Goal: Transaction & Acquisition: Purchase product/service

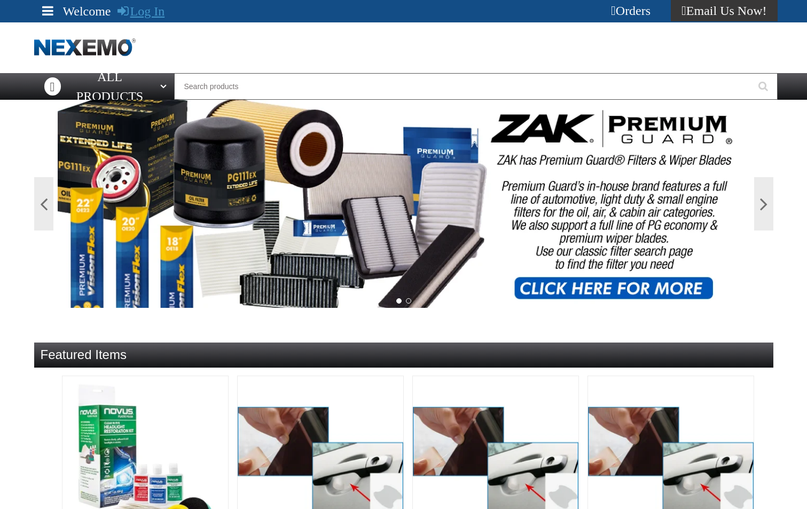
click at [148, 13] on link "Log In" at bounding box center [141, 11] width 48 height 14
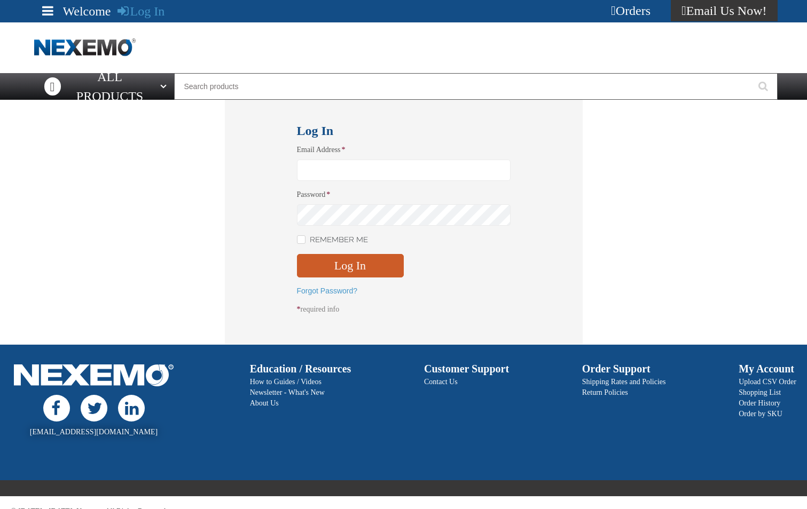
type input "sspolar01@vtaig.com"
click at [294, 238] on div "Log In Email Address * sspolar01@vtaig.com Password * Remember Me Log In" at bounding box center [404, 222] width 358 height 245
click at [301, 239] on input "Remember Me" at bounding box center [301, 239] width 9 height 9
checkbox input "true"
click at [331, 265] on button "Log In" at bounding box center [350, 265] width 107 height 23
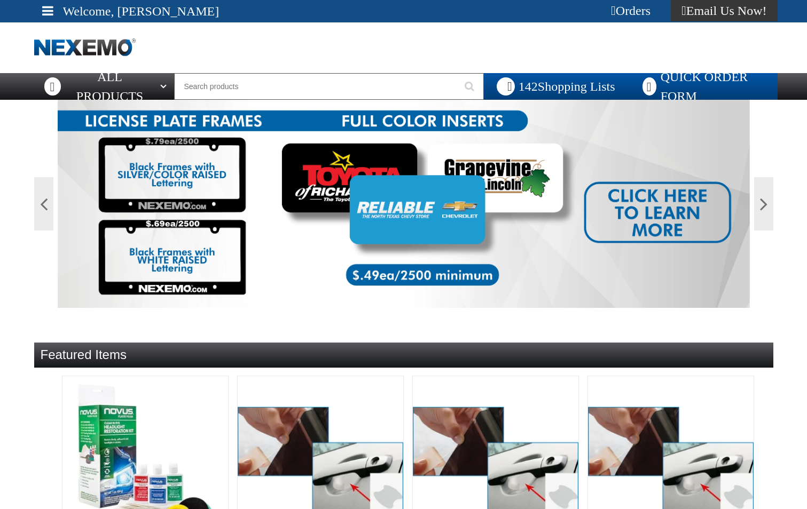
click at [683, 91] on link "Quick Order Form" at bounding box center [703, 86] width 150 height 27
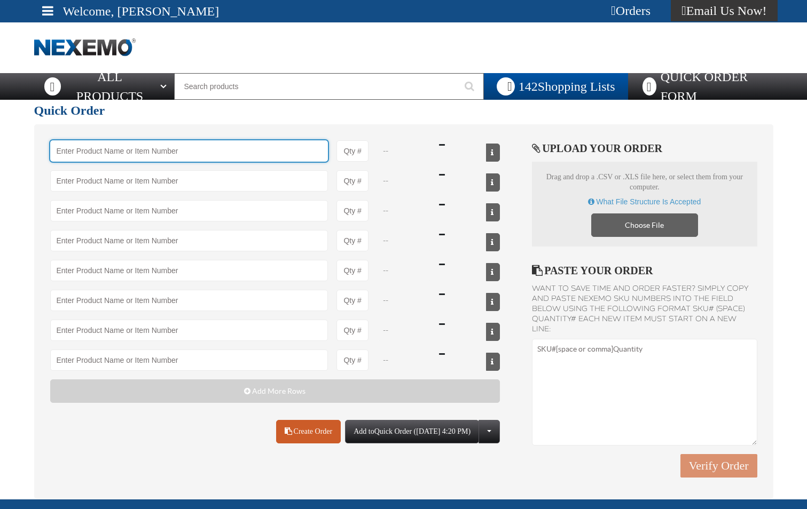
click at [124, 151] on input "Product" at bounding box center [189, 150] width 278 height 21
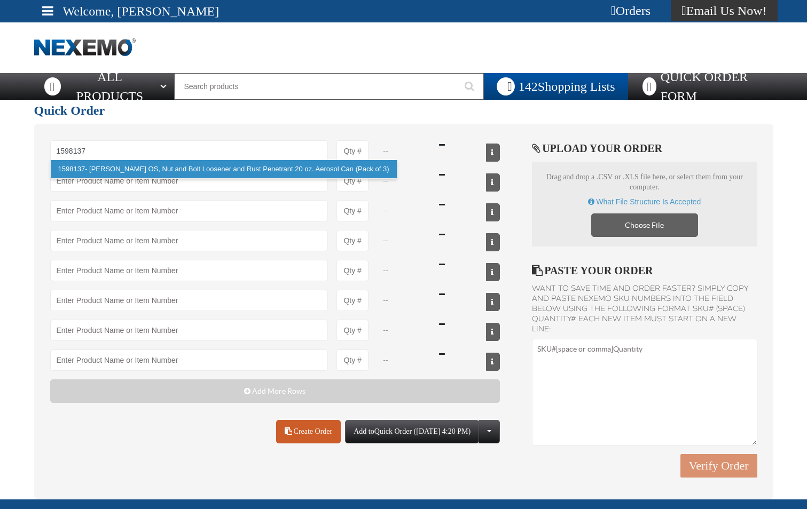
click at [209, 171] on link "1598137 - Rusty OS, Nut and Bolt Loosener and Rust Penetrant 20 oz. Aerosol Can…" at bounding box center [224, 169] width 346 height 18
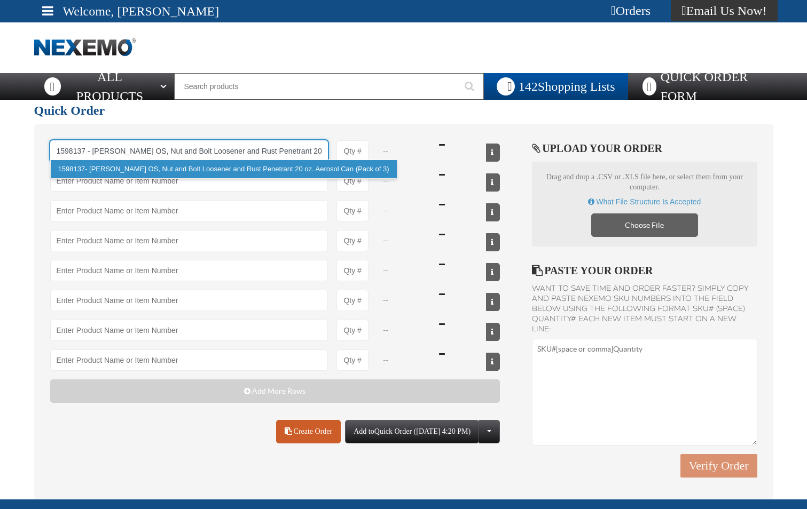
scroll to position [0, 51]
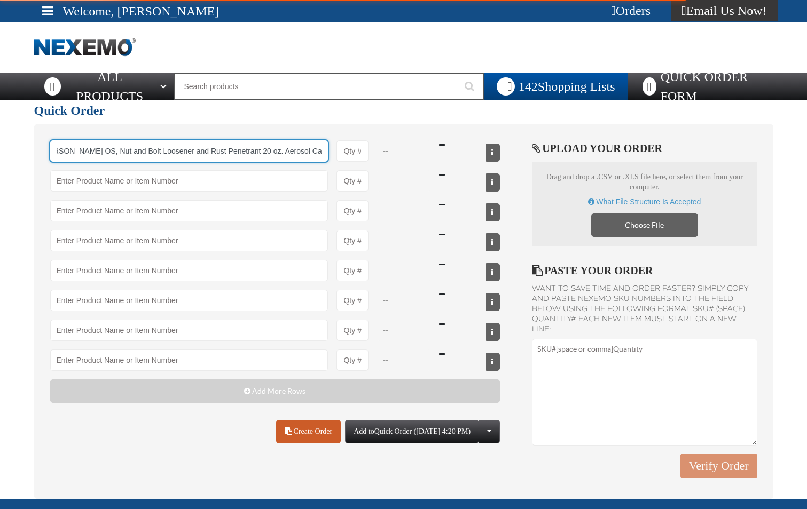
type input "1598137 - Rusty OS, Nut and Bolt Loosener and Rust Penetrant 20 oz. Aerosol Can…"
type input "1"
select select "pack"
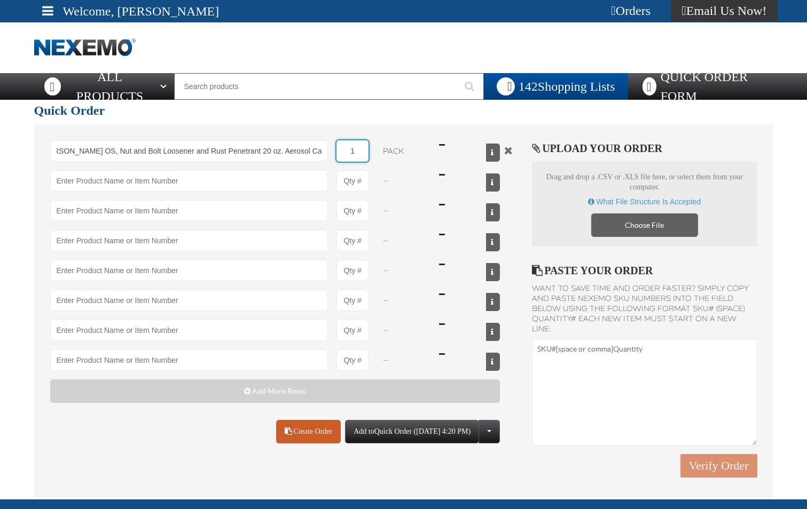
scroll to position [0, 0]
click at [361, 159] on input "1" at bounding box center [352, 150] width 32 height 21
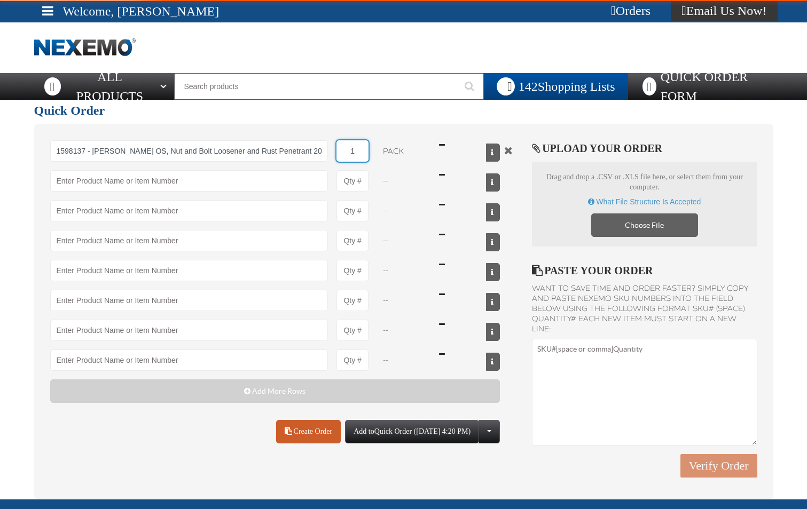
type input "1598137 - Rusty OS, Nut and Bolt Loosener and Rust Penetrant 20 oz. Aerosol Can…"
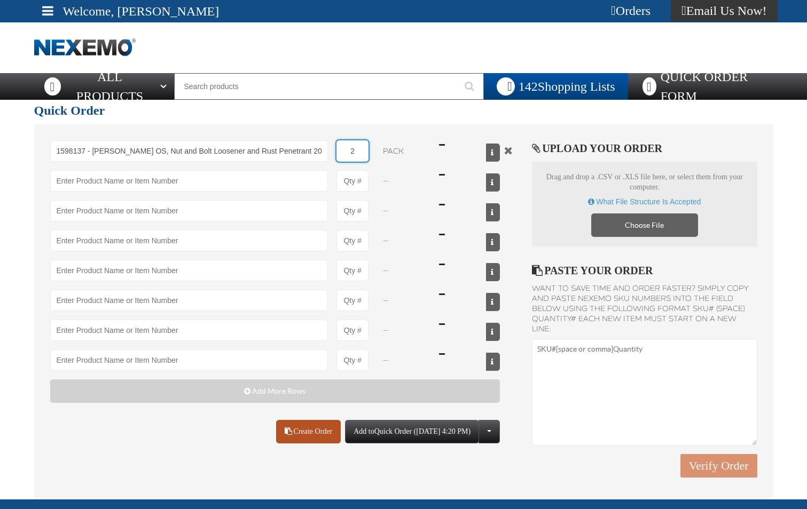
type input "2"
click at [285, 432] on span at bounding box center [288, 431] width 7 height 7
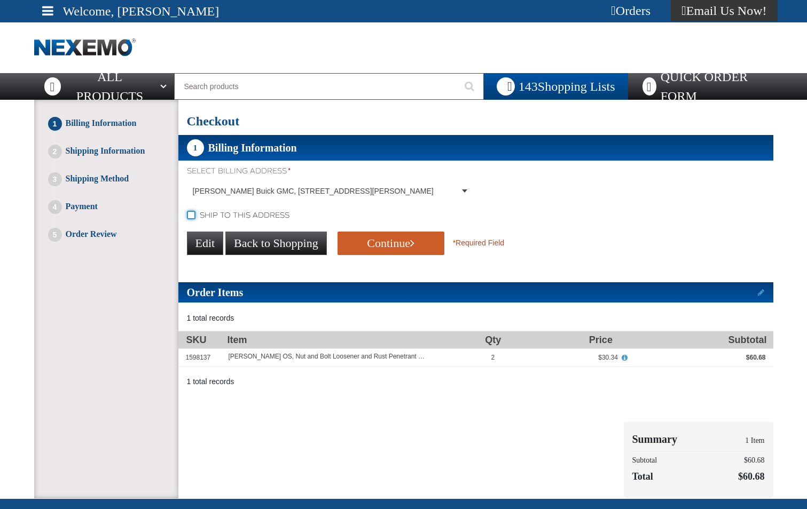
click at [193, 215] on input "Ship to this address" at bounding box center [191, 215] width 9 height 9
checkbox input "true"
click at [361, 245] on button "Continue" at bounding box center [390, 243] width 107 height 23
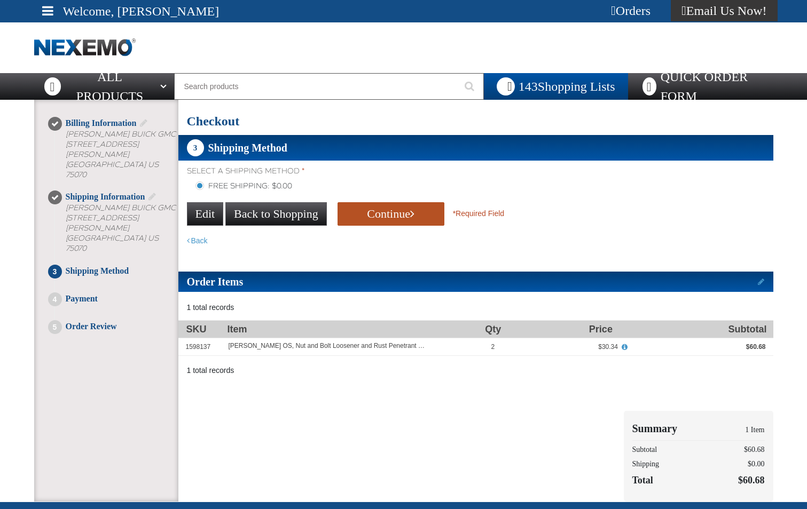
click at [410, 219] on span "submit" at bounding box center [412, 214] width 4 height 12
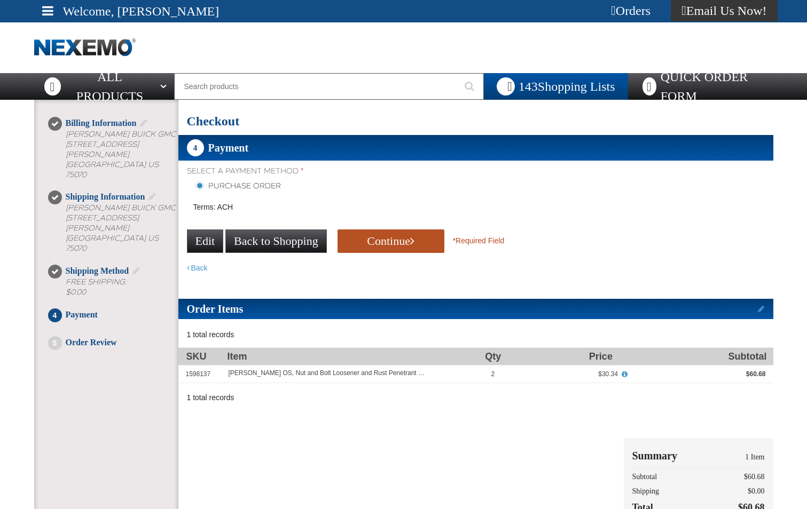
click at [375, 247] on button "Continue" at bounding box center [390, 241] width 107 height 23
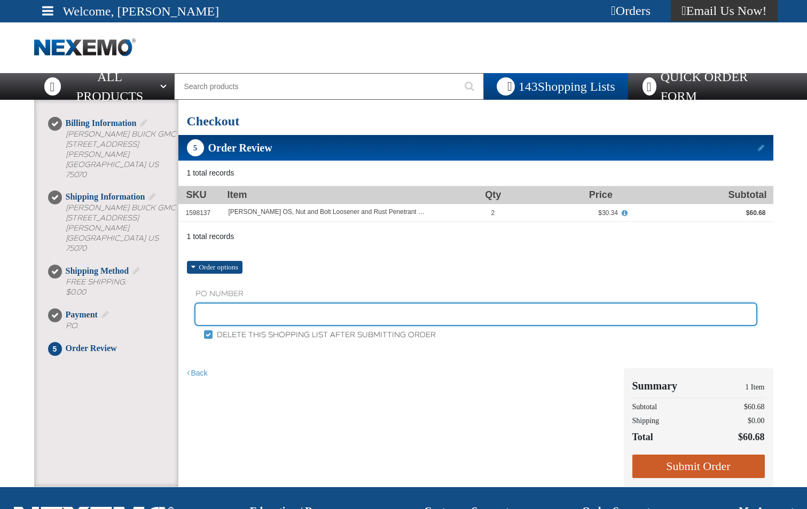
click at [317, 319] on input "text" at bounding box center [475, 314] width 561 height 21
type input "SHOP-JL"
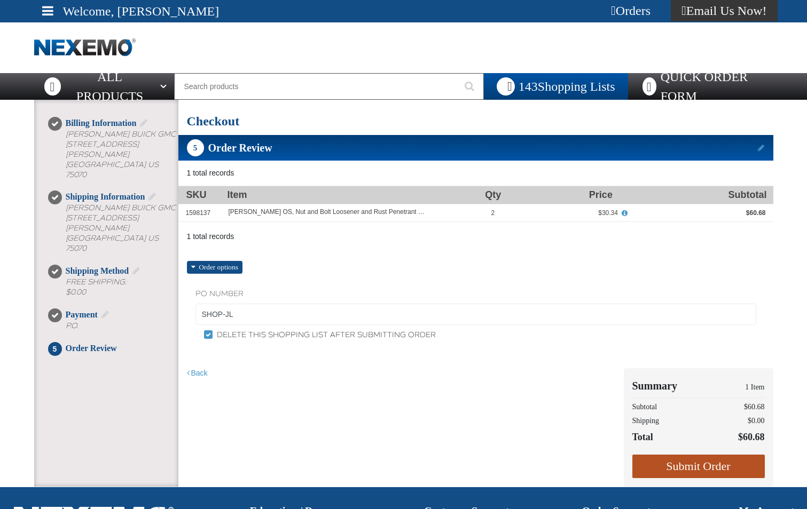
click at [714, 465] on button "Submit Order" at bounding box center [698, 466] width 132 height 23
